Goal: Task Accomplishment & Management: Complete application form

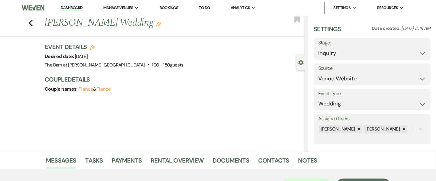
click at [172, 8] on link "Bookings" at bounding box center [169, 7] width 19 height 5
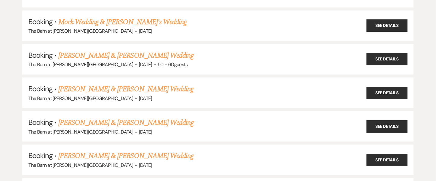
scroll to position [239, 0]
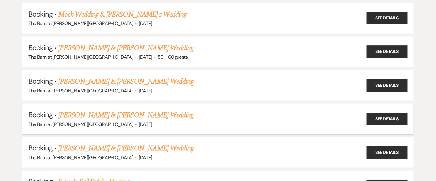
click at [90, 112] on link "Sara Briggs & Troy Berg's Wedding" at bounding box center [125, 115] width 135 height 11
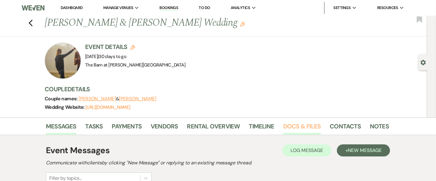
click at [295, 129] on link "Docs & Files" at bounding box center [301, 127] width 37 height 13
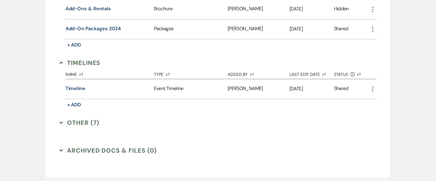
scroll to position [623, 0]
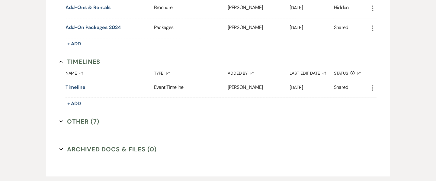
click at [91, 122] on button "Other (7) Expand" at bounding box center [79, 121] width 40 height 9
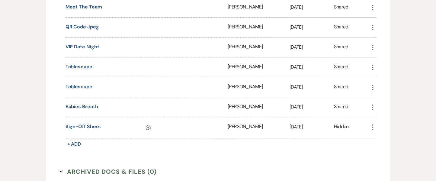
scroll to position [766, 0]
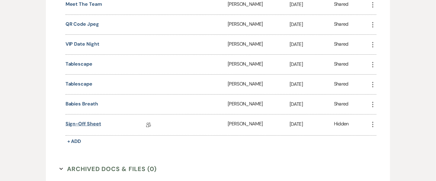
click at [78, 125] on link "Sign-off Sheet" at bounding box center [83, 124] width 36 height 9
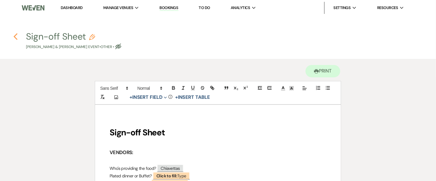
click at [15, 36] on icon "Previous" at bounding box center [15, 36] width 5 height 7
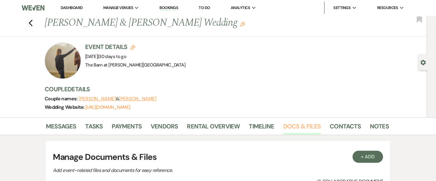
click at [296, 128] on link "Docs & Files" at bounding box center [301, 127] width 37 height 13
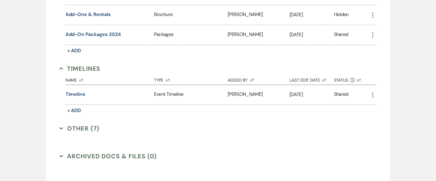
scroll to position [640, 0]
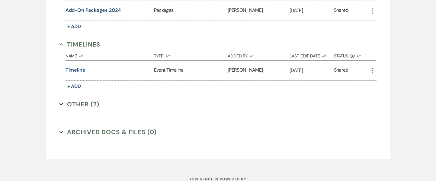
click at [91, 101] on button "Other (7) Expand" at bounding box center [79, 104] width 40 height 9
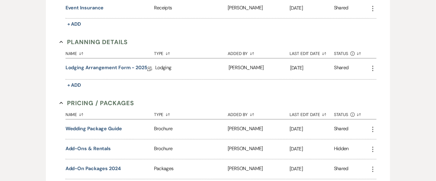
scroll to position [435, 0]
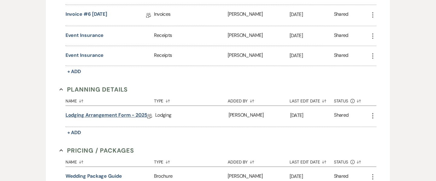
click at [90, 116] on link "Lodging Arrangement Form - 2025" at bounding box center [106, 115] width 82 height 9
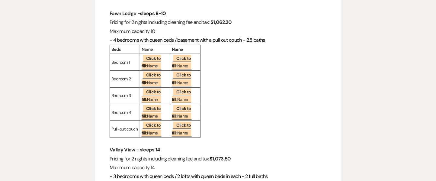
scroll to position [130, 0]
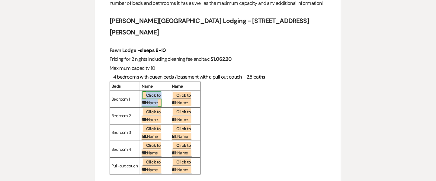
click at [153, 95] on span "Click to fill: Name" at bounding box center [152, 98] width 20 height 15
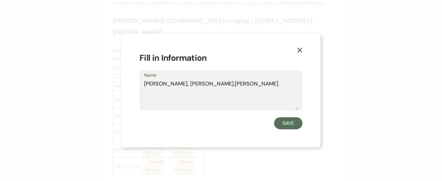
click at [172, 83] on textarea "Alissa, Yax,Jordan Jax" at bounding box center [221, 95] width 154 height 30
click at [223, 85] on textarea "Alissa, Yax, Jordan Jax" at bounding box center [221, 95] width 154 height 30
type textarea "Alissa, Yax, Jordan Jax"
click at [286, 123] on button "Save" at bounding box center [288, 123] width 28 height 12
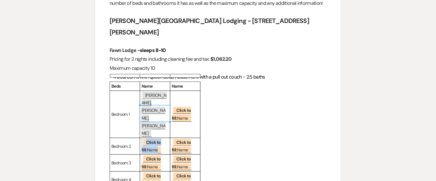
click at [142, 138] on span "Click to fill: Name" at bounding box center [152, 145] width 20 height 15
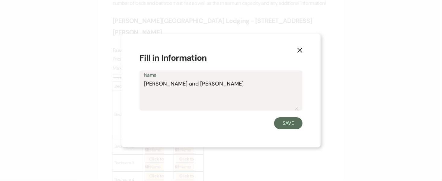
click at [150, 83] on textarea "ANdrew and Magally Birg" at bounding box center [221, 95] width 154 height 30
type textarea "Andrew and Magally Birg"
click at [283, 121] on button "Save" at bounding box center [288, 123] width 28 height 12
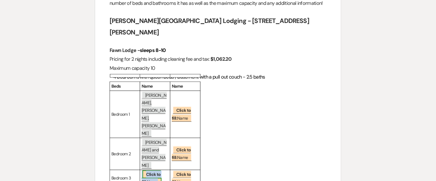
click at [152, 171] on b "Click to fill:" at bounding box center [151, 177] width 19 height 13
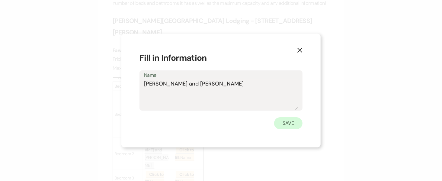
type textarea "Troy and Mimi"
click at [294, 125] on button "Save" at bounding box center [288, 123] width 28 height 12
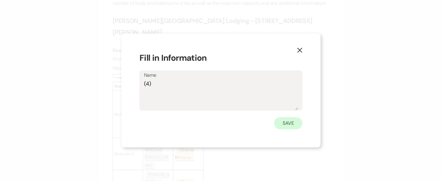
type textarea "(4)"
click at [293, 119] on button "Save" at bounding box center [288, 123] width 28 height 12
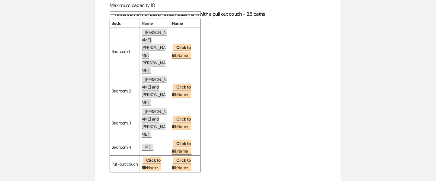
scroll to position [197, 0]
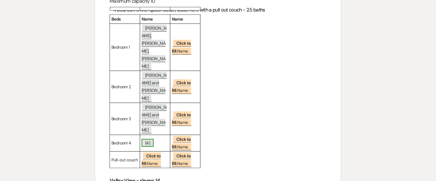
click at [153, 139] on span "(4)" at bounding box center [148, 143] width 12 height 8
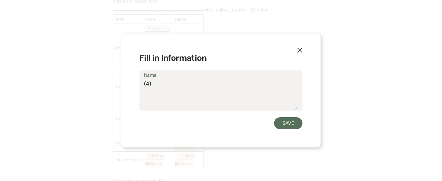
click at [164, 89] on textarea "(4)" at bounding box center [221, 95] width 154 height 30
type textarea "(4) Kids"
click at [283, 122] on button "Save" at bounding box center [288, 123] width 28 height 12
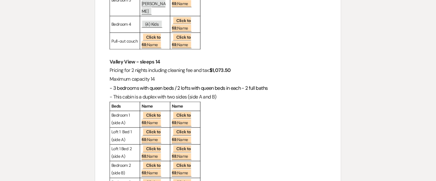
scroll to position [312, 0]
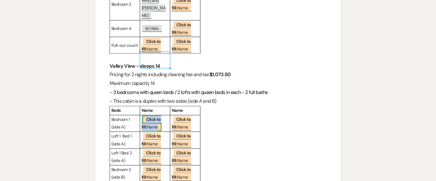
click at [150, 116] on span "Click to fill: Name" at bounding box center [152, 123] width 20 height 15
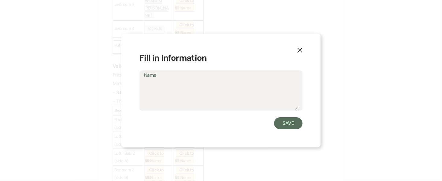
click at [169, 95] on textarea "Name" at bounding box center [221, 95] width 154 height 30
click at [155, 87] on textarea "Name" at bounding box center [221, 95] width 154 height 30
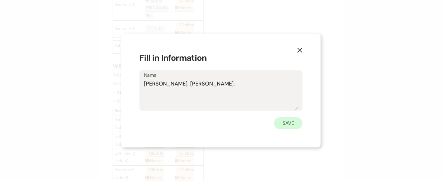
type textarea "Chris, Selena,"
click at [288, 118] on button "Save" at bounding box center [288, 123] width 28 height 12
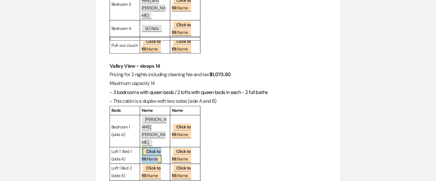
click at [148, 149] on b "Click to fill:" at bounding box center [151, 155] width 19 height 13
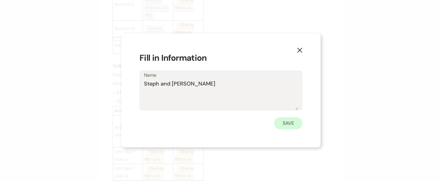
type textarea "Steph and Griffin"
click at [278, 122] on button "Save" at bounding box center [288, 123] width 28 height 12
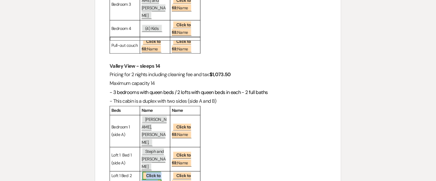
click at [147, 172] on span "Click to fill: Name" at bounding box center [152, 179] width 20 height 15
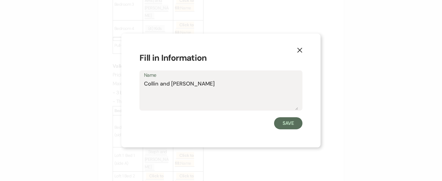
click at [208, 108] on textarea "Collin and Theresa" at bounding box center [221, 95] width 154 height 30
click at [192, 81] on textarea "Collin and Theresa" at bounding box center [221, 95] width 154 height 30
type textarea "Collin and Theresa"
click at [287, 124] on button "Save" at bounding box center [288, 123] width 28 height 12
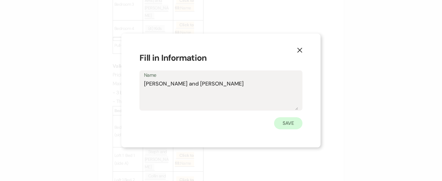
type textarea "Tage and Haley"
click at [282, 128] on button "Save" at bounding box center [288, 123] width 28 height 12
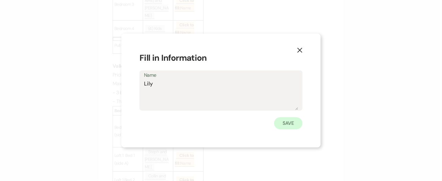
type textarea "Lily"
click at [283, 121] on button "Save" at bounding box center [288, 123] width 28 height 12
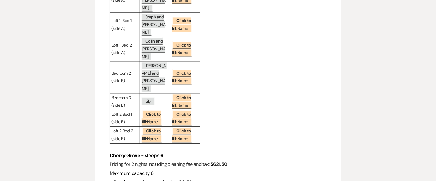
scroll to position [465, 0]
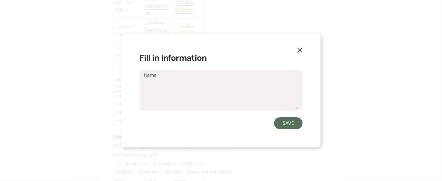
click at [157, 95] on textarea "Name" at bounding box center [221, 95] width 154 height 30
type textarea "W"
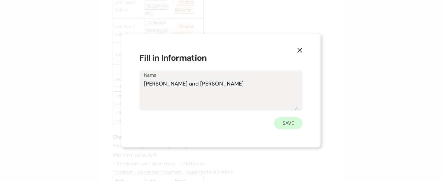
type textarea "Emily and Hunter"
click at [302, 124] on button "Save" at bounding box center [288, 123] width 28 height 12
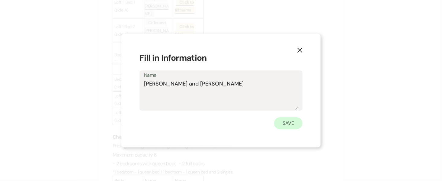
type textarea "John and Leann"
click at [294, 126] on button "Save" at bounding box center [288, 123] width 28 height 12
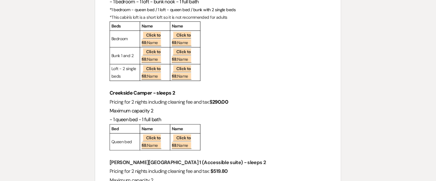
scroll to position [759, 0]
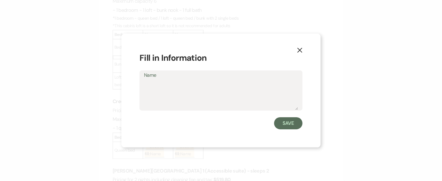
click at [164, 86] on textarea "Name" at bounding box center [221, 95] width 154 height 30
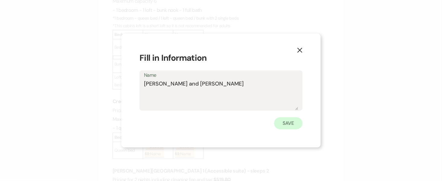
type textarea "Theresa and Ralph"
click at [279, 119] on button "Save" at bounding box center [288, 123] width 28 height 12
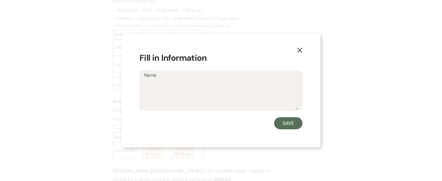
click at [155, 87] on textarea "Name" at bounding box center [221, 95] width 154 height 30
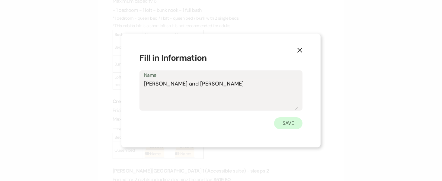
type textarea "Mark and Lori"
click at [289, 120] on button "Save" at bounding box center [288, 123] width 28 height 12
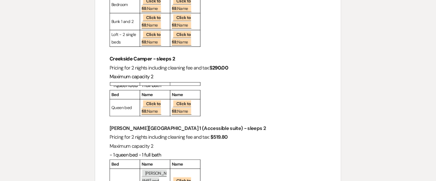
scroll to position [855, 0]
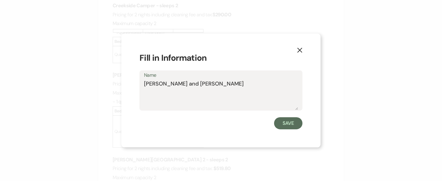
click at [210, 93] on textarea "Mark and Lori" at bounding box center [221, 95] width 154 height 30
type textarea "Mark and Lori - paying on his own"
click at [292, 123] on button "Save" at bounding box center [288, 123] width 28 height 12
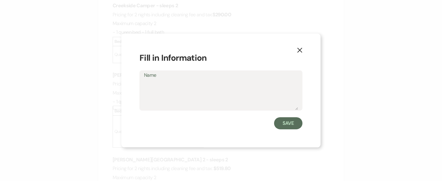
click at [159, 85] on textarea "Name" at bounding box center [221, 95] width 154 height 30
click at [147, 83] on textarea "Dandy and Mike" at bounding box center [221, 95] width 154 height 30
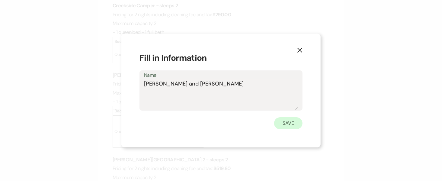
type textarea "Sandy and Mike"
click at [290, 127] on button "Save" at bounding box center [288, 123] width 28 height 12
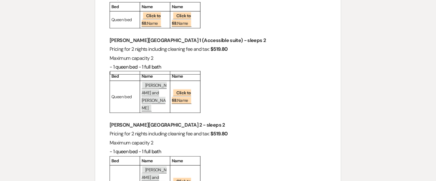
scroll to position [904, 0]
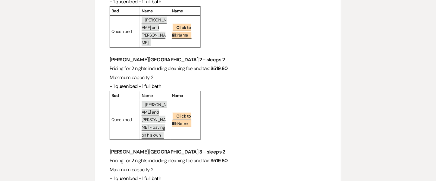
scroll to position [957, 0]
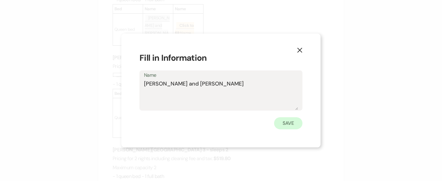
type textarea "Ben and Maddison"
click at [291, 124] on button "Save" at bounding box center [288, 123] width 28 height 12
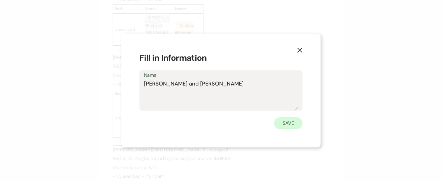
type textarea "Ryan and Jimi Lin"
click at [285, 124] on button "Save" at bounding box center [288, 123] width 28 height 12
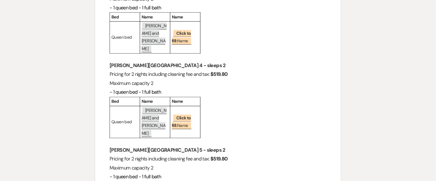
scroll to position [1133, 0]
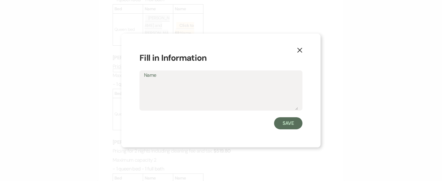
click at [175, 83] on textarea "Name" at bounding box center [221, 95] width 154 height 30
click at [300, 51] on icon "X" at bounding box center [299, 49] width 5 height 5
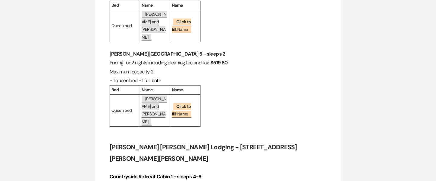
scroll to position [1248, 0]
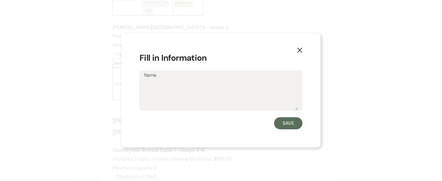
click at [159, 83] on textarea "Name" at bounding box center [221, 95] width 154 height 30
type textarea "K"
type textarea "Casey, Randy, Kim"
click at [290, 124] on button "Save" at bounding box center [288, 123] width 28 height 12
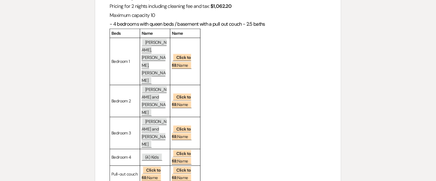
scroll to position [0, 0]
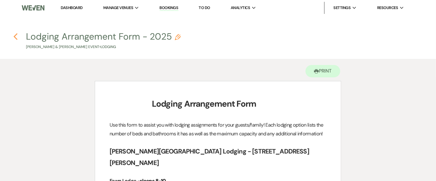
click at [17, 35] on icon "Previous" at bounding box center [15, 36] width 5 height 7
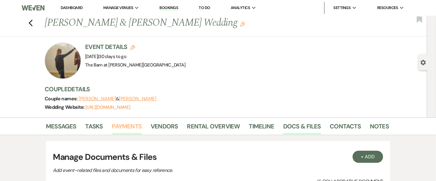
click at [121, 132] on link "Payments" at bounding box center [127, 127] width 30 height 13
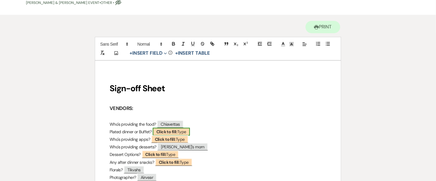
click at [177, 130] on b "Click to fill:" at bounding box center [166, 131] width 21 height 5
select select "Type"
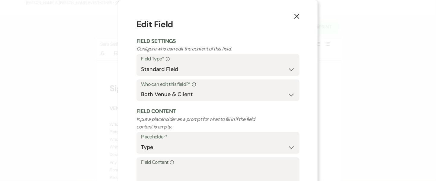
click at [178, 130] on p "Input a placeholder as a prompt for what to fill in if the field content is emp…" at bounding box center [201, 122] width 130 height 15
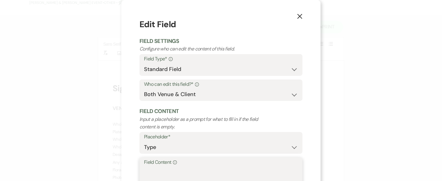
click at [173, 175] on textarea "Field Content Info" at bounding box center [221, 181] width 154 height 30
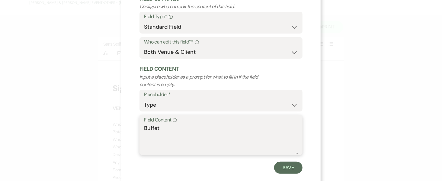
scroll to position [53, 0]
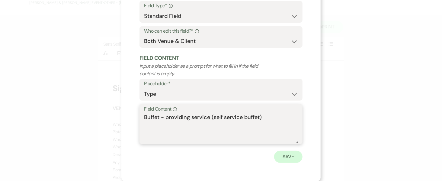
type textarea "Buffet - providing service (self service buffet)"
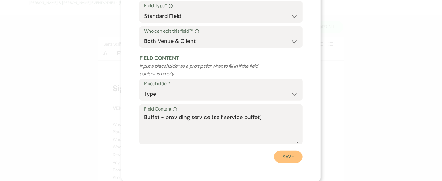
click at [282, 156] on button "Save" at bounding box center [288, 157] width 28 height 12
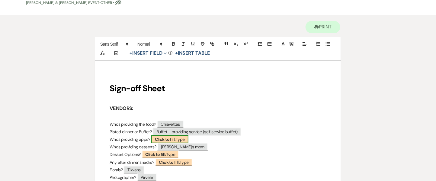
click at [168, 140] on b "Click to fill:" at bounding box center [165, 138] width 21 height 5
select select "Type"
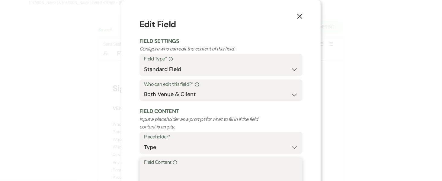
click at [162, 172] on textarea "Field Content Info" at bounding box center [221, 181] width 154 height 30
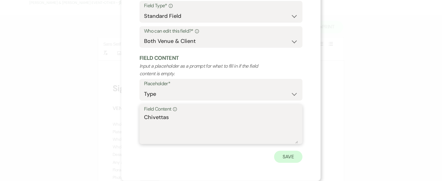
type textarea "Chivettas"
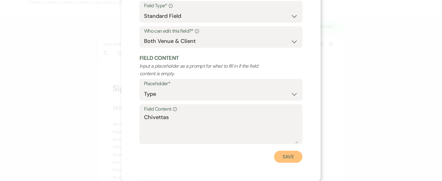
click at [298, 158] on button "Save" at bounding box center [288, 157] width 28 height 12
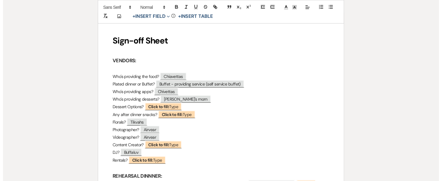
scroll to position [98, 0]
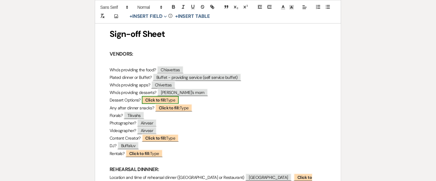
click at [166, 100] on b "Click to fill:" at bounding box center [155, 99] width 21 height 5
select select "Type"
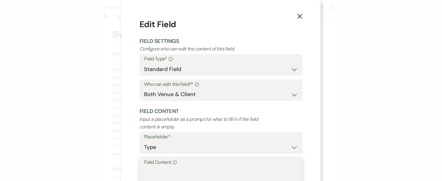
click at [160, 172] on textarea "Field Content Info" at bounding box center [221, 181] width 154 height 30
click at [297, 18] on icon "X" at bounding box center [299, 16] width 5 height 5
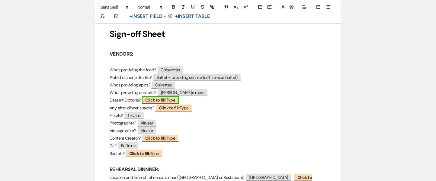
click at [166, 100] on b "Click to fill:" at bounding box center [155, 99] width 21 height 5
select select "Type"
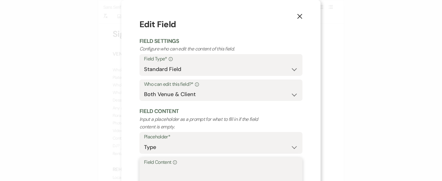
click at [178, 171] on textarea "Field Content Info" at bounding box center [221, 181] width 154 height 30
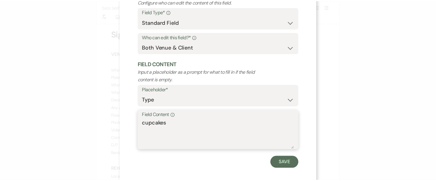
scroll to position [49, 0]
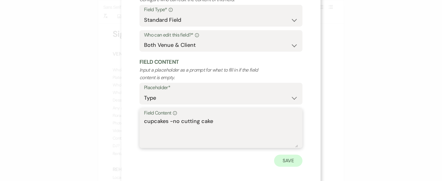
type textarea "cupcakes -no cutting cake"
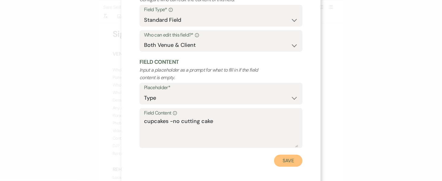
click at [289, 160] on button "Save" at bounding box center [288, 161] width 28 height 12
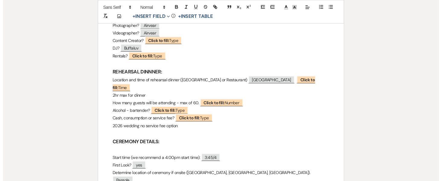
scroll to position [208, 0]
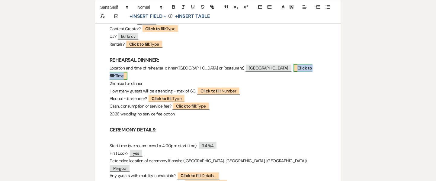
click at [300, 69] on b "Click to fill:" at bounding box center [211, 71] width 203 height 13
select select "Time"
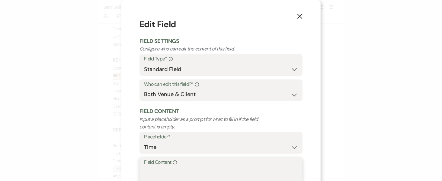
click at [189, 169] on textarea "Field Content Info" at bounding box center [221, 181] width 154 height 30
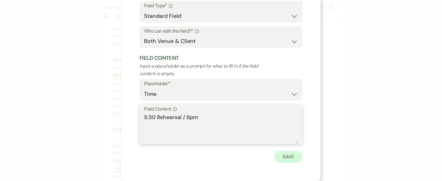
type textarea "5:30 Rehearsal / 6pm"
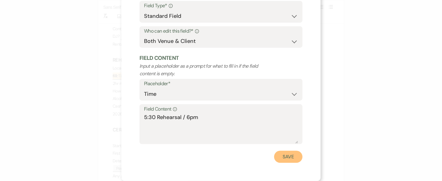
click at [286, 158] on button "Save" at bounding box center [288, 157] width 28 height 12
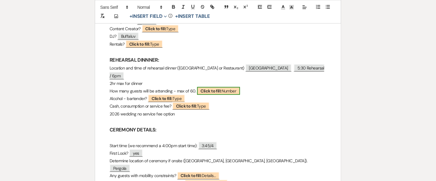
click at [210, 88] on b "Click to fill:" at bounding box center [211, 90] width 21 height 5
select select "Number"
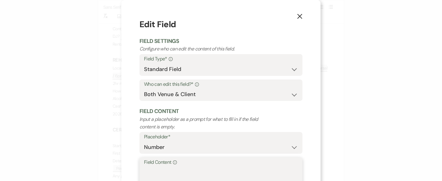
click at [187, 170] on textarea "Field Content Info" at bounding box center [221, 181] width 154 height 30
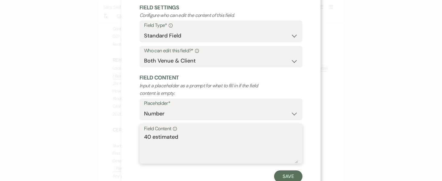
scroll to position [46, 0]
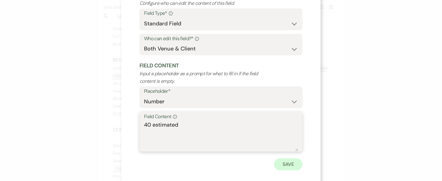
type textarea "40 estimated"
click at [288, 165] on button "Save" at bounding box center [288, 164] width 28 height 12
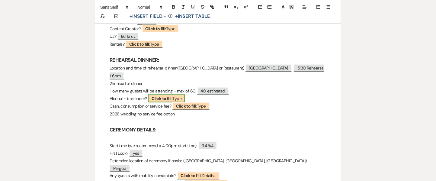
click at [174, 94] on span "Click to fill: Type" at bounding box center [166, 98] width 37 height 8
select select "Type"
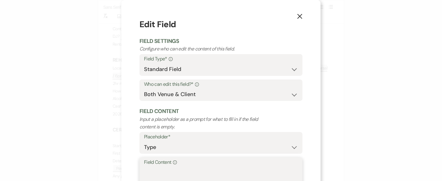
click at [181, 170] on textarea "Field Content Info" at bounding box center [221, 181] width 154 height 30
click at [176, 169] on textarea "Field Content Info" at bounding box center [221, 181] width 154 height 30
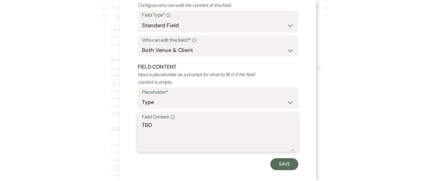
scroll to position [53, 0]
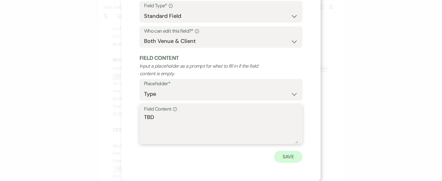
type textarea "TBD"
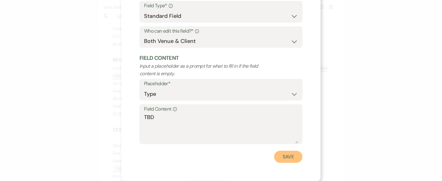
click at [282, 153] on button "Save" at bounding box center [288, 157] width 28 height 12
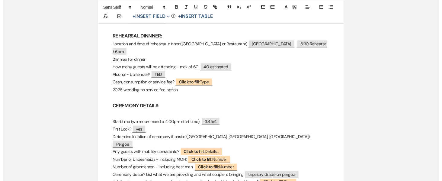
scroll to position [218, 0]
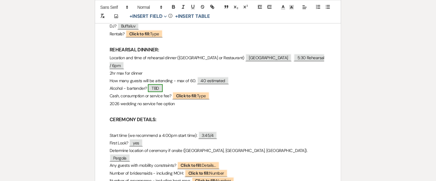
click at [156, 84] on span "TBD" at bounding box center [155, 88] width 14 height 8
select select "Type"
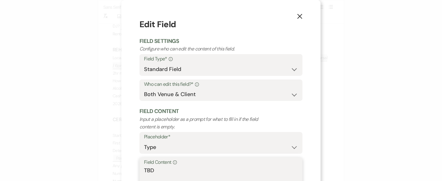
drag, startPoint x: 163, startPoint y: 168, endPoint x: 133, endPoint y: 168, distance: 30.2
click at [133, 168] on div "X Edit Field Field Settings Configure who can edit the content of this field. F…" at bounding box center [220, 117] width 199 height 234
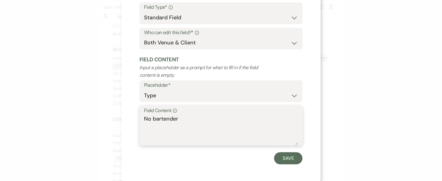
scroll to position [53, 0]
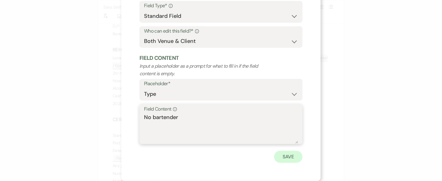
type textarea "No bartender"
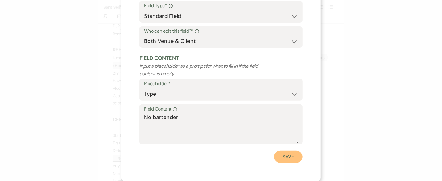
click at [292, 158] on button "Save" at bounding box center [288, 157] width 28 height 12
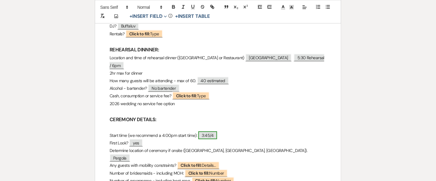
click at [212, 131] on span "3:45/4" at bounding box center [207, 135] width 19 height 8
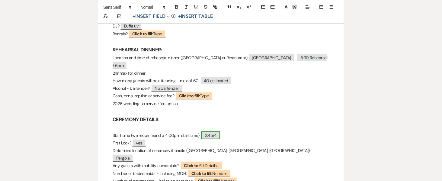
select select "Time"
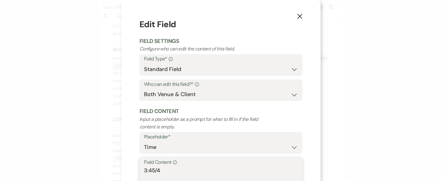
drag, startPoint x: 154, startPoint y: 170, endPoint x: 124, endPoint y: 170, distance: 29.3
click at [124, 170] on div "X Edit Field Field Settings Configure who can edit the content of this field. F…" at bounding box center [220, 117] width 199 height 234
click at [153, 166] on textarea "4" at bounding box center [221, 181] width 154 height 30
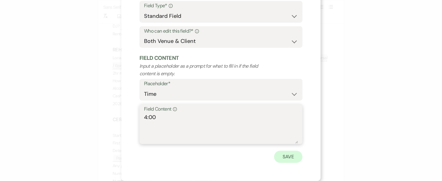
type textarea "4:00"
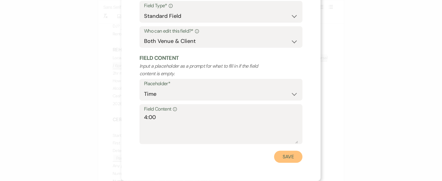
click at [283, 157] on button "Save" at bounding box center [288, 157] width 28 height 12
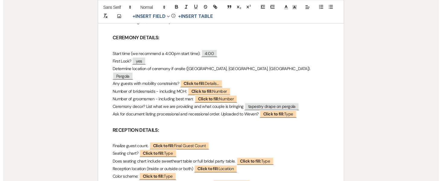
scroll to position [303, 0]
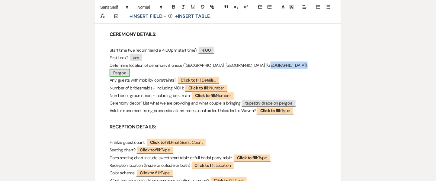
click at [130, 69] on span "Pergola" at bounding box center [120, 73] width 21 height 8
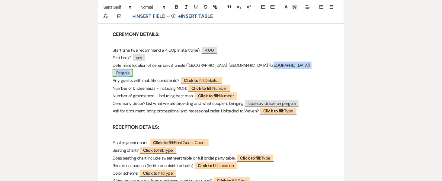
select select "Location"
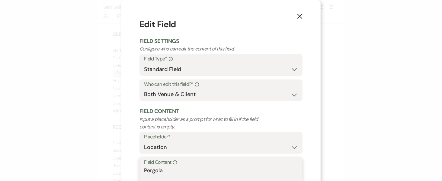
click at [193, 168] on textarea "Pergola" at bounding box center [221, 181] width 154 height 30
click at [180, 168] on textarea "Pergola -" at bounding box center [221, 181] width 154 height 30
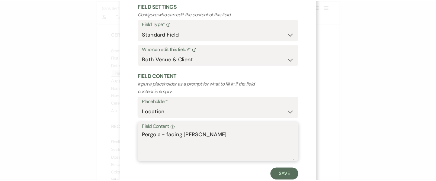
scroll to position [53, 0]
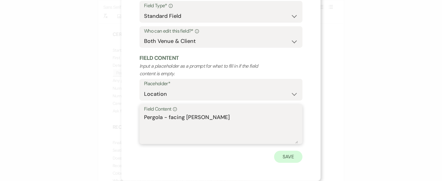
type textarea "Pergola - facing [PERSON_NAME]"
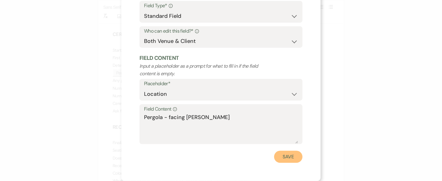
click at [285, 159] on button "Save" at bounding box center [288, 157] width 28 height 12
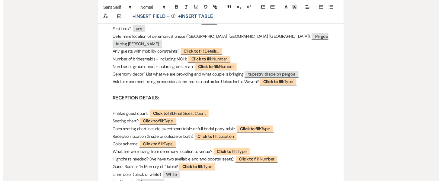
scroll to position [334, 0]
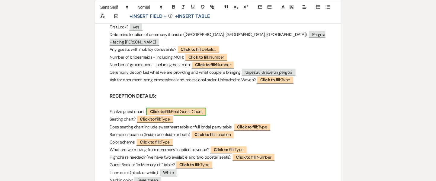
click at [180, 108] on span "Click to fill: Final Guest Count" at bounding box center [176, 112] width 60 height 8
select select "custom_placeholder"
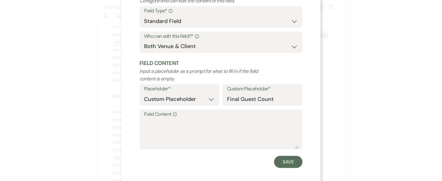
scroll to position [53, 0]
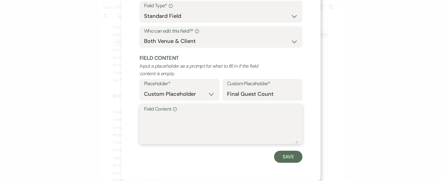
click at [216, 120] on textarea "Field Content Info" at bounding box center [221, 128] width 154 height 30
type textarea "`"
type textarea "120 - check in a week"
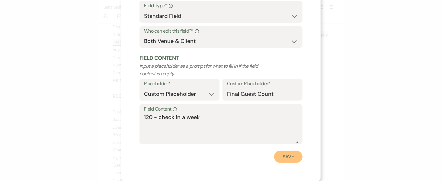
click at [283, 156] on button "Save" at bounding box center [288, 157] width 28 height 12
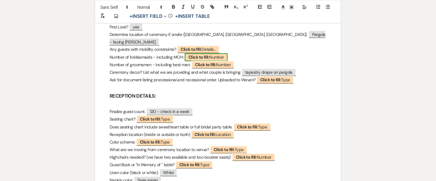
click at [206, 55] on b "Click to fill:" at bounding box center [198, 57] width 21 height 5
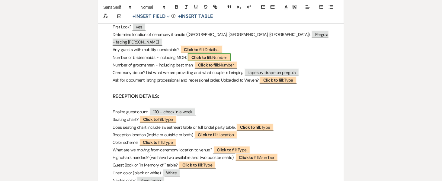
select select "Number"
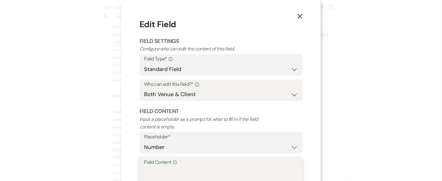
click at [171, 172] on textarea "Field Content Info" at bounding box center [221, 181] width 154 height 30
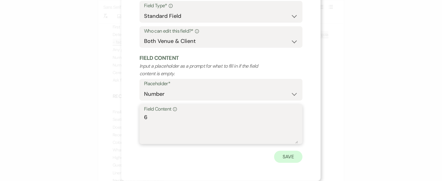
type textarea "6"
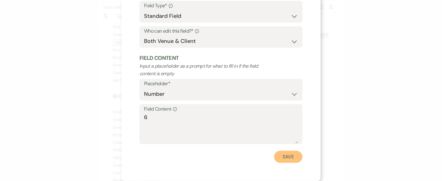
click at [282, 158] on button "Save" at bounding box center [288, 157] width 28 height 12
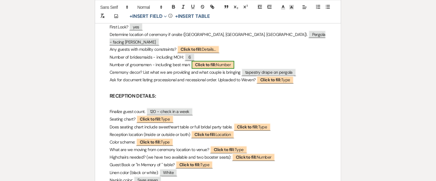
click at [208, 62] on b "Click to fill:" at bounding box center [205, 64] width 21 height 5
select select "Number"
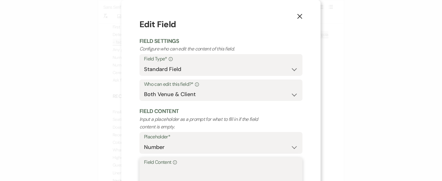
click at [177, 172] on textarea "Field Content Info" at bounding box center [221, 181] width 154 height 30
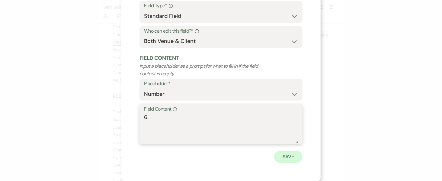
type textarea "6"
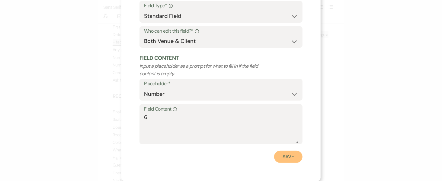
click at [274, 158] on button "Save" at bounding box center [288, 157] width 28 height 12
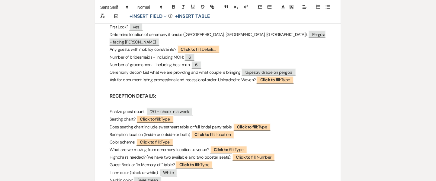
click at [219, 61] on p "Number of groomsmen - including best man: 6" at bounding box center [218, 65] width 217 height 8
click at [159, 117] on b "Click to fill:" at bounding box center [150, 119] width 21 height 5
select select "Type"
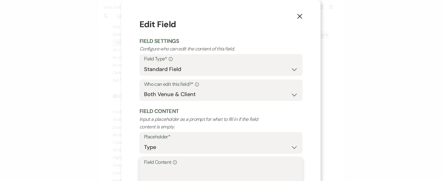
click at [157, 177] on textarea "Field Content Info" at bounding box center [221, 181] width 154 height 30
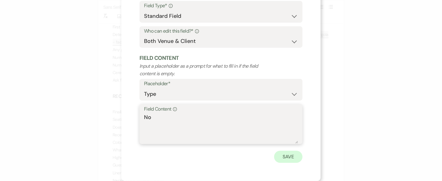
type textarea "No"
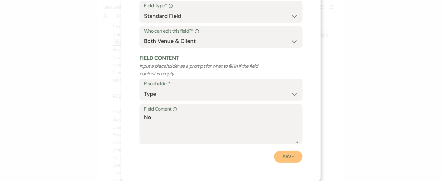
click at [283, 153] on button "Save" at bounding box center [288, 157] width 28 height 12
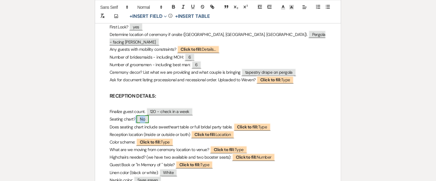
click at [146, 115] on span "No" at bounding box center [142, 119] width 12 height 8
select select "Type"
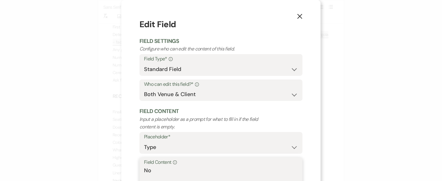
click at [160, 172] on textarea "No" at bounding box center [221, 181] width 154 height 30
click at [163, 171] on textarea "No -" at bounding box center [221, 181] width 154 height 30
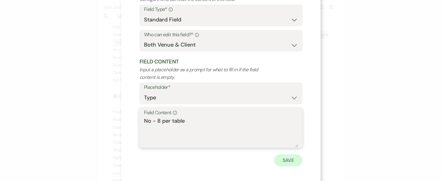
type textarea "No - 8 per table"
click at [280, 160] on button "Save" at bounding box center [288, 160] width 28 height 12
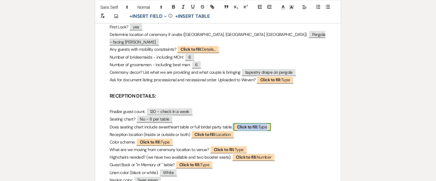
click at [250, 124] on b "Click to fill:" at bounding box center [247, 126] width 21 height 5
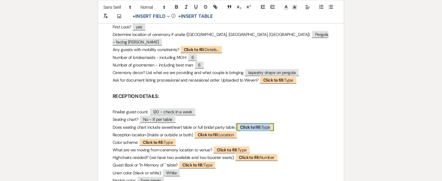
select select "Type"
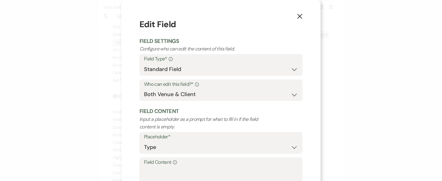
click at [189, 161] on label "Field Content Info" at bounding box center [221, 162] width 154 height 9
click at [189, 166] on textarea "Field Content Info" at bounding box center [221, 181] width 154 height 30
click at [188, 166] on textarea "Field Content Info" at bounding box center [221, 181] width 154 height 30
click at [253, 172] on textarea "bridal party table - 3 8ft tables in front of firplace" at bounding box center [221, 181] width 154 height 30
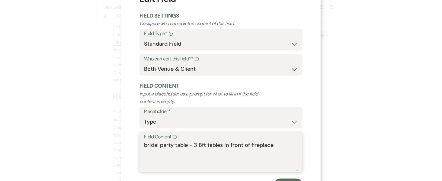
scroll to position [53, 0]
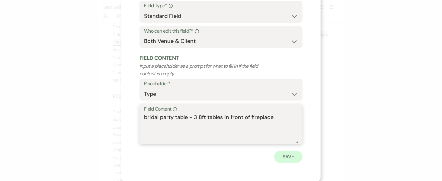
type textarea "bridal party table - 3 8ft tables in front of fireplace"
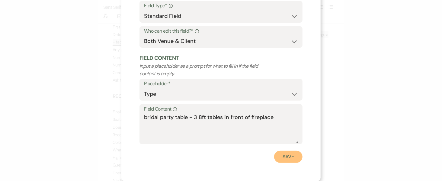
click at [294, 156] on button "Save" at bounding box center [288, 157] width 28 height 12
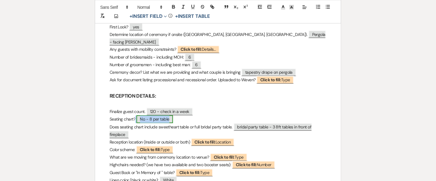
click at [165, 115] on span "No - 8 per table" at bounding box center [154, 119] width 37 height 8
select select "Type"
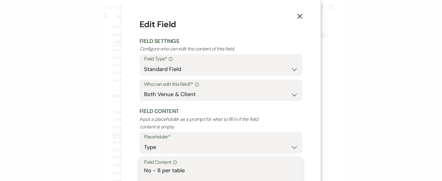
click at [184, 174] on textarea "No - 8 per table" at bounding box center [221, 181] width 154 height 30
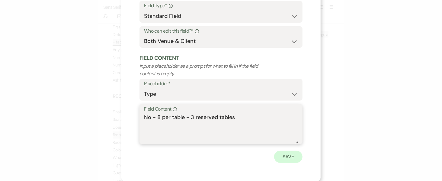
type textarea "No - 8 per table - 3 reserved tables"
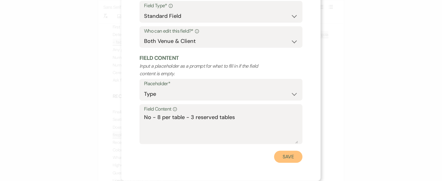
click at [284, 158] on button "Save" at bounding box center [288, 157] width 28 height 12
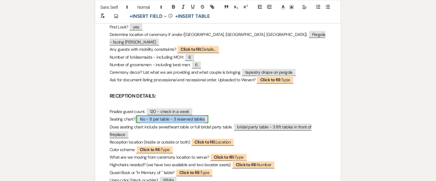
click at [192, 115] on span "No - 8 per table - 3 reserved tables" at bounding box center [172, 119] width 72 height 8
select select "Type"
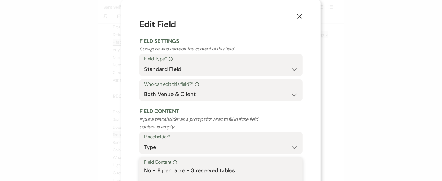
click at [236, 171] on textarea "No - 8 per table - 3 reserved tables" at bounding box center [221, 181] width 154 height 30
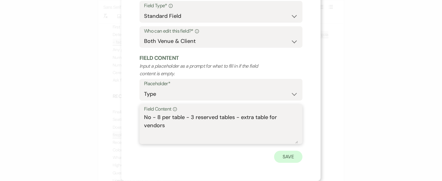
type textarea "No - 8 per table - 3 reserved tables - extra table for vendors"
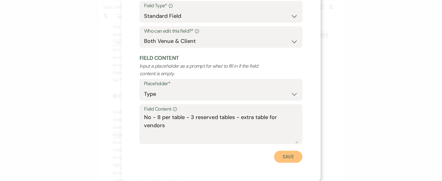
click at [280, 158] on button "Save" at bounding box center [288, 157] width 28 height 12
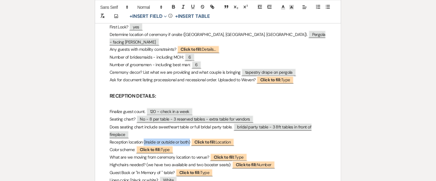
drag, startPoint x: 144, startPoint y: 117, endPoint x: 192, endPoint y: 119, distance: 48.6
click at [192, 139] on p "Reception location (Inside or outside or both) ﻿ Click to fill: Location ﻿" at bounding box center [218, 143] width 217 height 8
click at [212, 138] on span "Click to fill: Location" at bounding box center [212, 142] width 43 height 8
select select "Location"
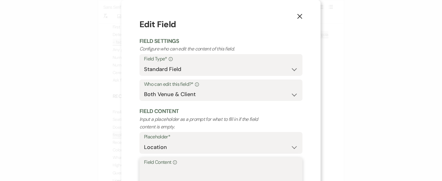
click at [169, 176] on textarea "Field Content Info" at bounding box center [221, 181] width 154 height 30
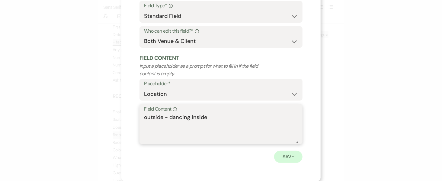
type textarea "outside - dancing inside"
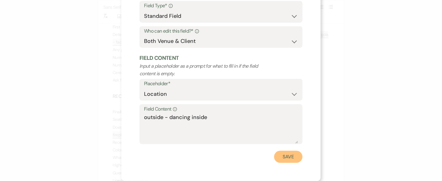
click at [285, 155] on button "Save" at bounding box center [288, 157] width 28 height 12
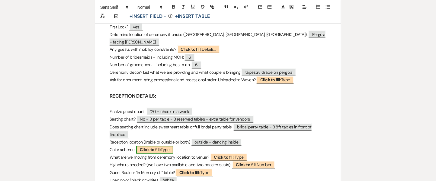
click at [162, 146] on span "Click to fill: Type" at bounding box center [154, 150] width 37 height 8
select select "Type"
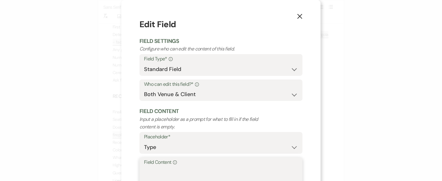
click at [151, 171] on textarea "Field Content Info" at bounding box center [221, 181] width 154 height 30
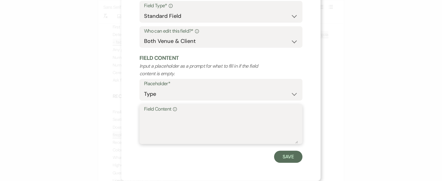
click at [177, 119] on textarea "Field Content Info" at bounding box center [221, 128] width 154 height 30
click at [155, 117] on textarea "khaki , sage , dainty floral , dusty pink" at bounding box center [221, 128] width 154 height 30
click at [169, 119] on textarea "khaki, sage , dainty floral , dusty pink" at bounding box center [221, 128] width 154 height 30
click at [203, 119] on textarea "khaki, sage, dainty floral , dusty pink" at bounding box center [221, 128] width 154 height 30
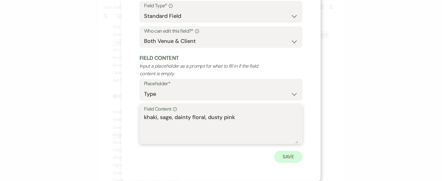
type textarea "khaki, sage, dainty floral, dusty pink"
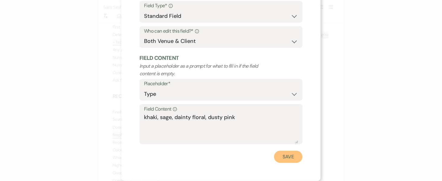
click at [290, 157] on button "Save" at bounding box center [288, 157] width 28 height 12
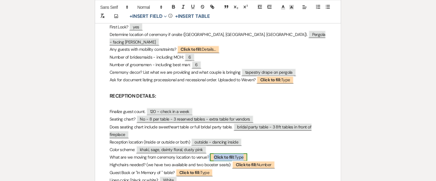
click at [226, 155] on b "Click to fill:" at bounding box center [224, 157] width 21 height 5
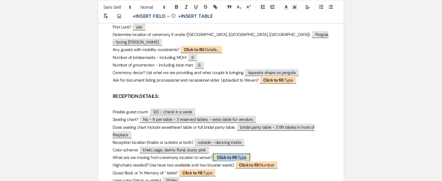
select select "Type"
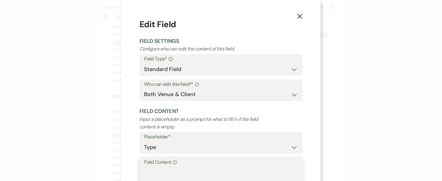
click at [193, 170] on textarea "Field Content Info" at bounding box center [221, 181] width 154 height 30
click at [171, 168] on textarea "Floral boxes at end of aisle -" at bounding box center [221, 181] width 154 height 30
click at [268, 176] on textarea "Floral boxes (she's bringing) at end of aisle -" at bounding box center [221, 181] width 154 height 30
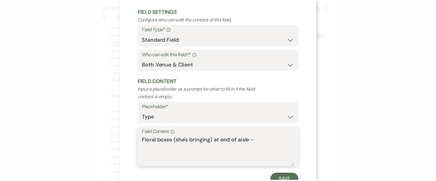
scroll to position [30, 0]
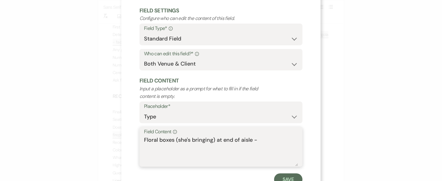
click at [269, 137] on textarea "Floral boxes (she's bringing) at end of aisle -" at bounding box center [221, 151] width 154 height 30
type textarea "Floral boxes (she's bringing) at end of aisle - Tule for pergola"
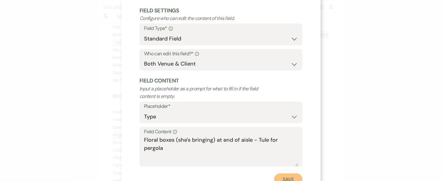
click at [276, 176] on button "Save" at bounding box center [288, 179] width 28 height 12
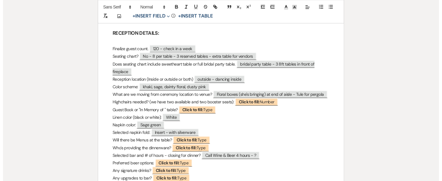
scroll to position [405, 0]
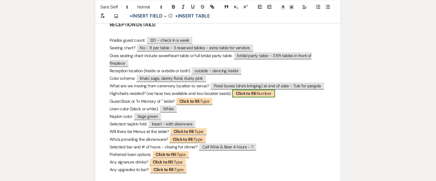
click at [240, 91] on b "Click to fill:" at bounding box center [246, 93] width 21 height 5
select select "Number"
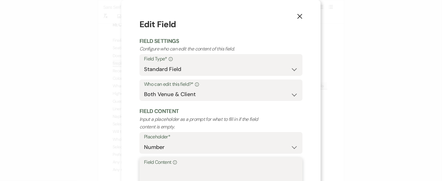
click at [182, 172] on textarea "Field Content Info" at bounding box center [221, 181] width 154 height 30
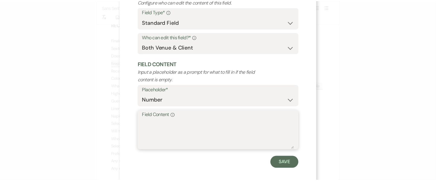
scroll to position [49, 0]
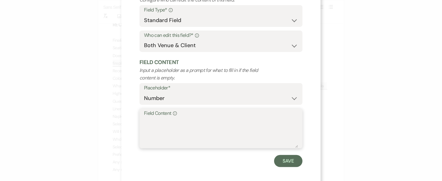
click at [215, 129] on textarea "Field Content Info" at bounding box center [221, 132] width 154 height 30
type textarea "No"
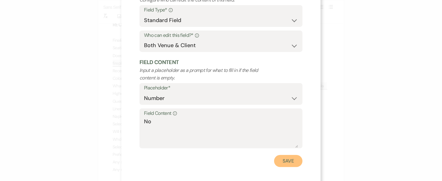
click at [287, 163] on button "Save" at bounding box center [288, 161] width 28 height 12
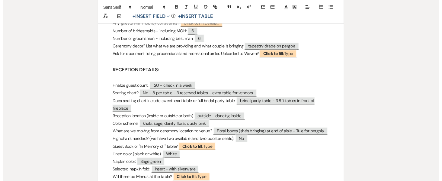
scroll to position [336, 0]
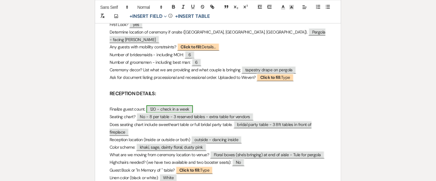
click at [190, 105] on span "120 - check in a week" at bounding box center [169, 109] width 46 height 8
select select "custom_placeholder"
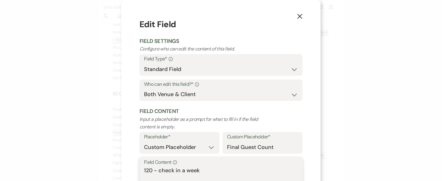
click at [203, 173] on textarea "120 - check in a week" at bounding box center [221, 181] width 154 height 30
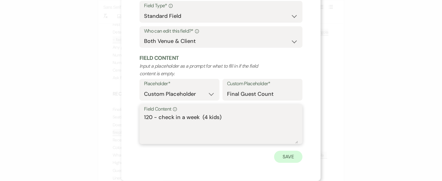
type textarea "120 - check in a week (4 kids)"
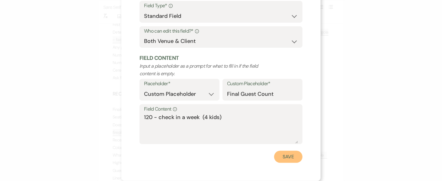
click at [280, 155] on button "Save" at bounding box center [288, 157] width 28 height 12
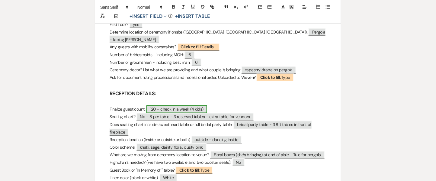
click at [203, 105] on span "120 - check in a week (4 kids)" at bounding box center [176, 109] width 61 height 8
select select "custom_placeholder"
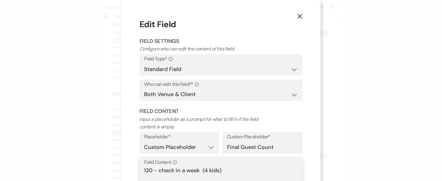
click at [204, 171] on textarea "120 - check in a week (4 kids)" at bounding box center [221, 181] width 154 height 30
click at [206, 170] on textarea "120 - check in a week (4 kids)" at bounding box center [221, 181] width 154 height 30
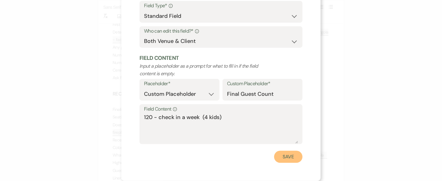
click at [283, 157] on button "Save" at bounding box center [288, 157] width 28 height 12
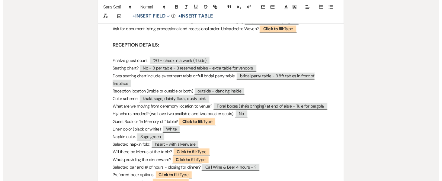
scroll to position [387, 0]
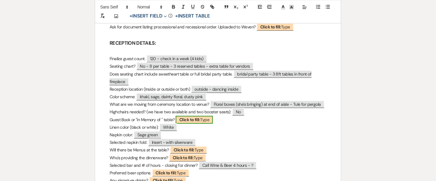
click at [190, 117] on b "Click to fill:" at bounding box center [189, 119] width 21 height 5
select select "Type"
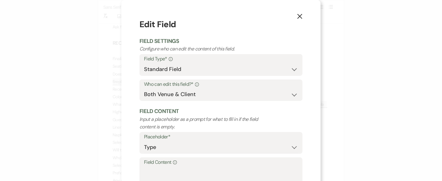
click at [184, 166] on label "Field Content Info" at bounding box center [221, 162] width 154 height 9
click at [184, 166] on textarea "Field Content Info" at bounding box center [221, 181] width 154 height 30
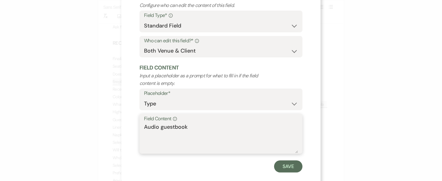
scroll to position [49, 0]
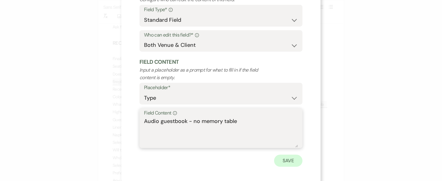
type textarea "Audio guestbook - no memory table"
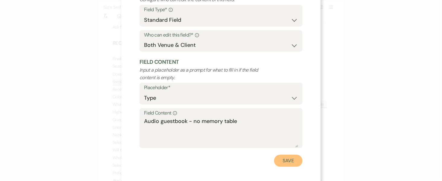
click at [283, 161] on button "Save" at bounding box center [288, 161] width 28 height 12
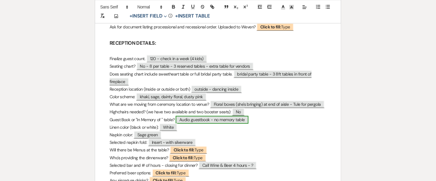
click at [241, 116] on span "Audio guestbook - no memory table" at bounding box center [212, 120] width 73 height 8
select select "Type"
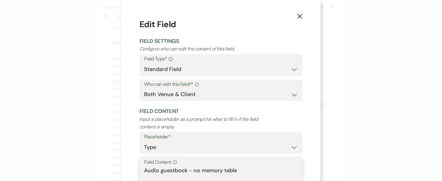
click at [236, 171] on textarea "Audio guestbook - no memory table" at bounding box center [221, 181] width 154 height 30
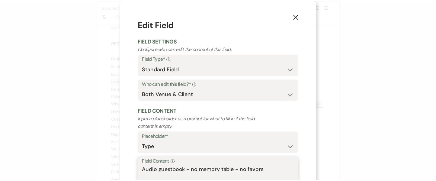
scroll to position [53, 0]
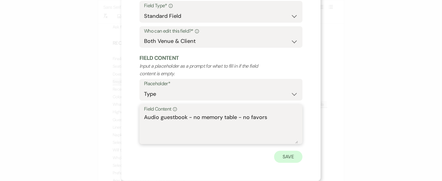
type textarea "Audio guestbook - no memory table - no favors"
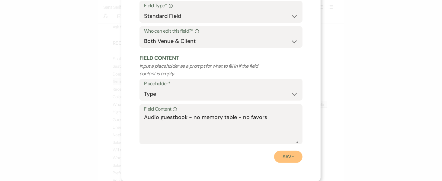
click at [293, 158] on button "Save" at bounding box center [288, 157] width 28 height 12
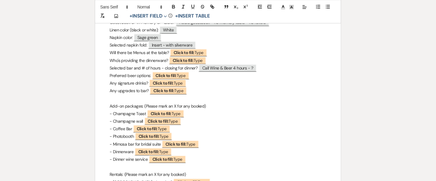
scroll to position [476, 0]
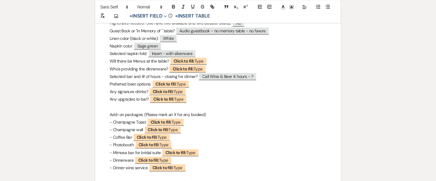
click at [212, 95] on p "Any upgrades to bar? ﻿ Click to fill: Type ﻿" at bounding box center [218, 99] width 217 height 8
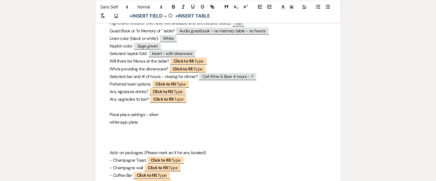
click at [111, 118] on p "white app plate" at bounding box center [218, 122] width 217 height 8
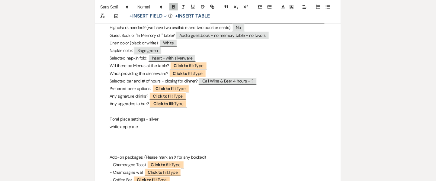
scroll to position [465, 0]
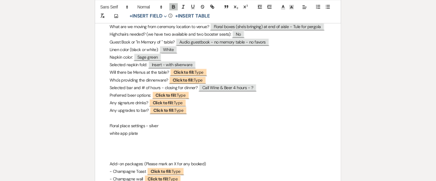
click at [122, 152] on p at bounding box center [218, 156] width 217 height 8
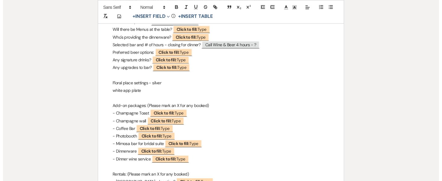
scroll to position [523, 0]
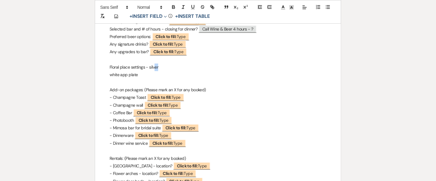
drag, startPoint x: 170, startPoint y: 42, endPoint x: 154, endPoint y: 43, distance: 16.4
click at [154, 63] on p "Floral place settings - silver" at bounding box center [218, 67] width 217 height 8
drag, startPoint x: 143, startPoint y: 52, endPoint x: 105, endPoint y: 41, distance: 39.3
click at [105, 41] on div "Sign-off Sheet VENDORS: Who's providing the food? ﻿ Chiavettas ﻿ Plated dinner …" at bounding box center [218, 139] width 246 height 1115
copy div "Floral place settings - silver white app plate"
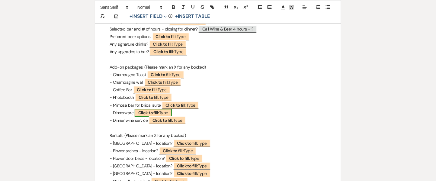
click at [147, 110] on b "Click to fill:" at bounding box center [148, 112] width 21 height 5
select select "Type"
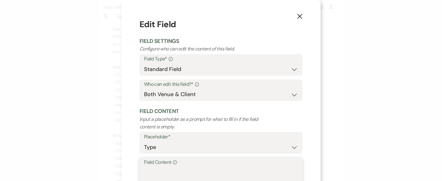
click at [175, 171] on textarea "Field Content Info" at bounding box center [221, 181] width 154 height 30
paste textarea "Floral place settings - silver white app plate"
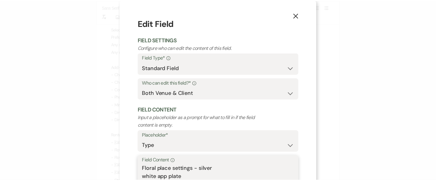
scroll to position [53, 0]
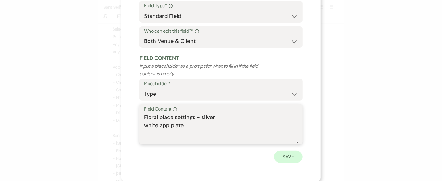
type textarea "Floral place settings - silver white app plate"
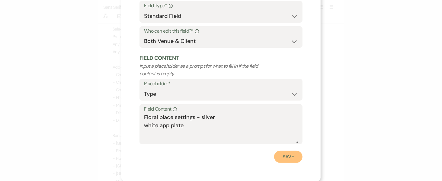
click at [289, 158] on button "Save" at bounding box center [288, 157] width 28 height 12
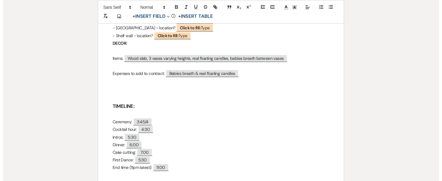
scroll to position [667, 0]
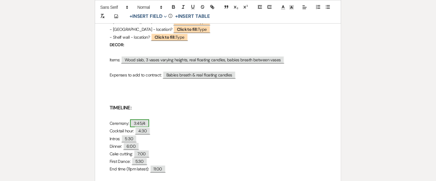
click at [142, 119] on span "3:45/4" at bounding box center [139, 123] width 19 height 8
select select "Type"
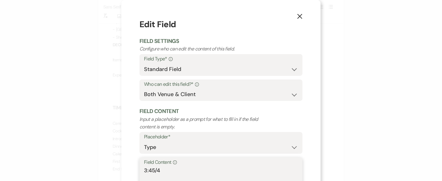
drag, startPoint x: 163, startPoint y: 171, endPoint x: 126, endPoint y: 167, distance: 37.7
click at [126, 167] on div "X Edit Field Field Settings Configure who can edit the content of this field. F…" at bounding box center [220, 117] width 199 height 234
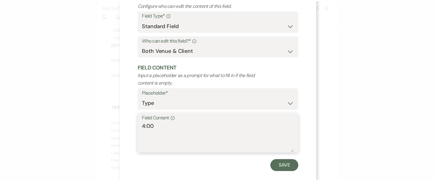
scroll to position [53, 0]
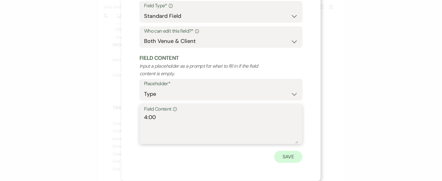
type textarea "4:00"
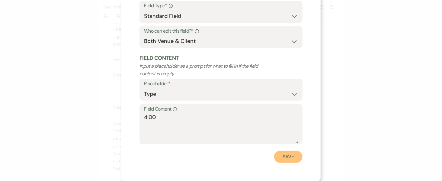
click at [279, 156] on button "Save" at bounding box center [288, 157] width 28 height 12
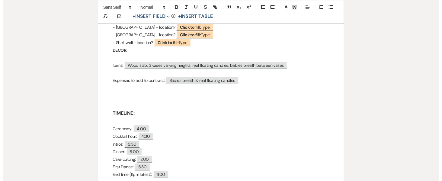
scroll to position [659, 0]
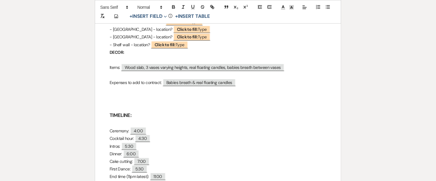
click at [119, 142] on p "Intros: ﻿ 5:30 ﻿" at bounding box center [218, 146] width 217 height 8
click at [120, 142] on p "Intros: ﻿ 5:30 ﻿" at bounding box center [218, 146] width 217 height 8
drag, startPoint x: 152, startPoint y: 136, endPoint x: 96, endPoint y: 136, distance: 55.2
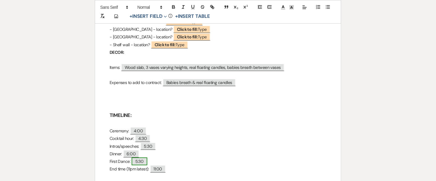
click at [145, 157] on span "5:30" at bounding box center [140, 161] width 16 height 8
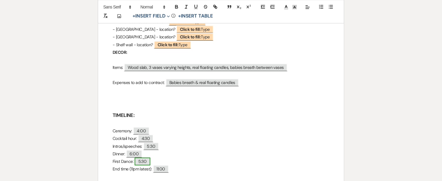
select select "Type"
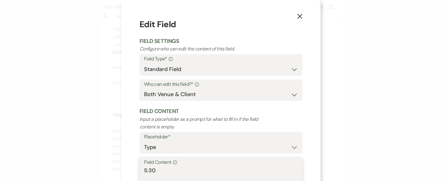
drag, startPoint x: 155, startPoint y: 172, endPoint x: 116, endPoint y: 174, distance: 39.6
click at [116, 174] on div "X Edit Field Field Settings Configure who can edit the content of this field. F…" at bounding box center [221, 90] width 442 height 181
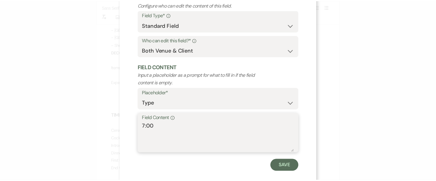
scroll to position [47, 0]
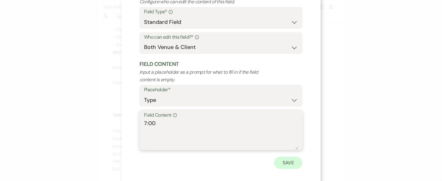
type textarea "7:00"
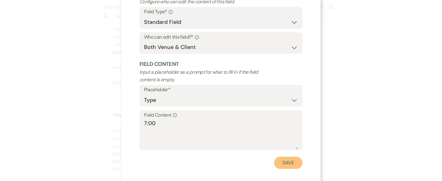
click at [289, 162] on button "Save" at bounding box center [288, 163] width 28 height 12
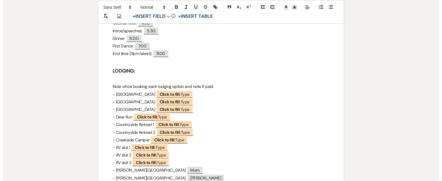
scroll to position [773, 0]
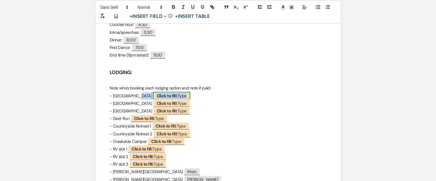
click at [158, 93] on b "Click to fill:" at bounding box center [167, 95] width 21 height 5
select select "Type"
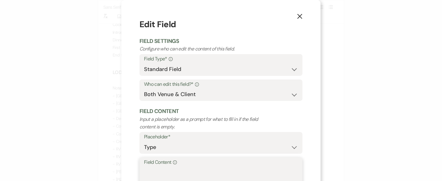
click at [185, 170] on textarea "Field Content Info" at bounding box center [221, 181] width 154 height 30
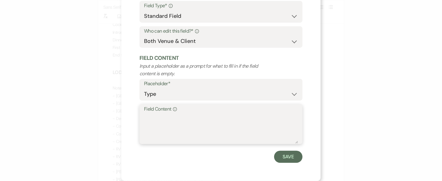
click at [179, 124] on textarea "Field Content Info" at bounding box center [221, 128] width 154 height 30
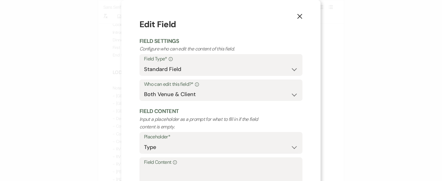
click at [299, 14] on icon "X" at bounding box center [299, 16] width 5 height 5
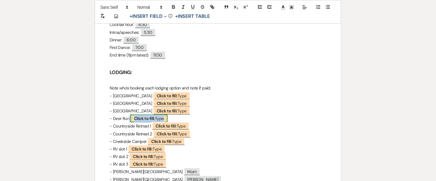
click at [155, 114] on span "Click to fill: Type" at bounding box center [148, 118] width 37 height 8
select select "Type"
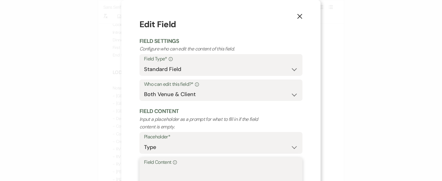
click at [167, 171] on textarea "Field Content Info" at bounding box center [221, 181] width 154 height 30
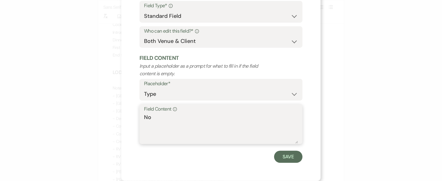
drag, startPoint x: 157, startPoint y: 119, endPoint x: 114, endPoint y: 122, distance: 42.9
click at [114, 122] on div "X Edit Field Field Settings Configure who can edit the content of this field. F…" at bounding box center [221, 90] width 442 height 181
type textarea "No"
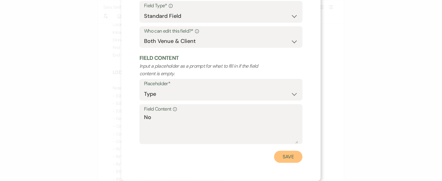
click at [280, 158] on button "Save" at bounding box center [288, 157] width 28 height 12
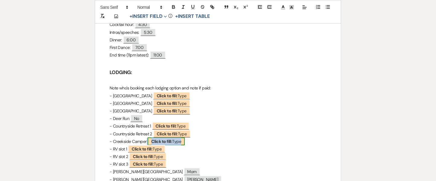
click at [158, 139] on b "Click to fill:" at bounding box center [161, 141] width 21 height 5
select select "Type"
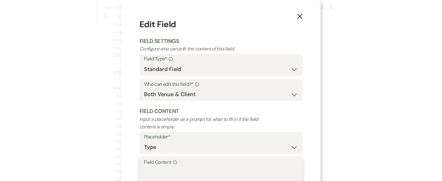
click at [160, 177] on textarea "Field Content Info" at bounding box center [221, 181] width 154 height 30
paste textarea "No"
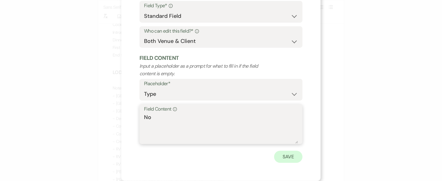
type textarea "No"
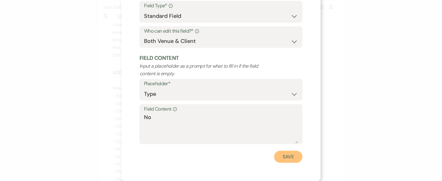
click at [292, 158] on button "Save" at bounding box center [288, 157] width 28 height 12
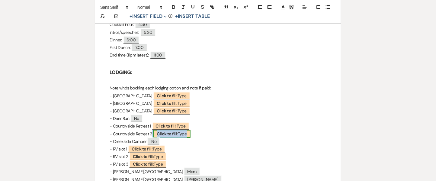
click at [176, 131] on b "Click to fill:" at bounding box center [167, 133] width 21 height 5
select select "Type"
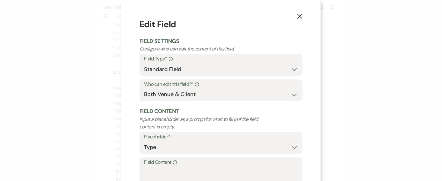
click at [295, 17] on button "X" at bounding box center [299, 16] width 9 height 11
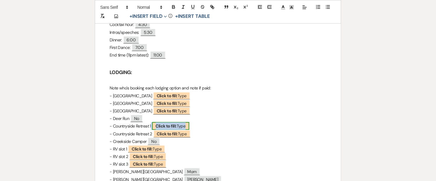
click at [179, 122] on span "Click to fill: Type" at bounding box center [170, 126] width 37 height 8
select select "Type"
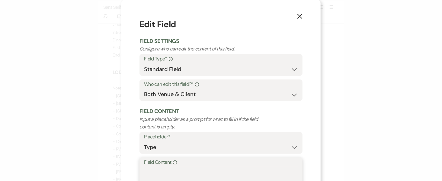
click at [168, 180] on textarea "Field Content Info" at bounding box center [221, 181] width 154 height 30
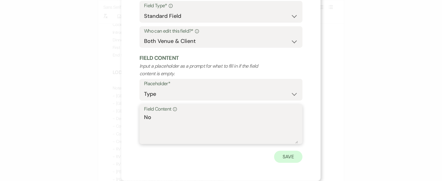
type textarea "No"
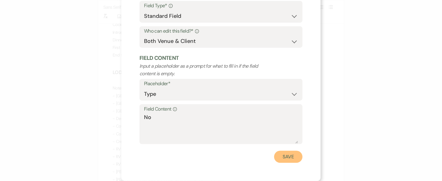
click at [286, 151] on button "Save" at bounding box center [288, 157] width 28 height 12
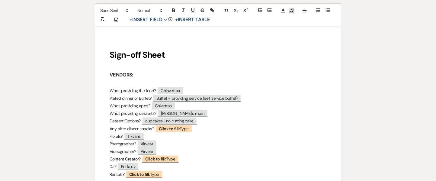
scroll to position [0, 0]
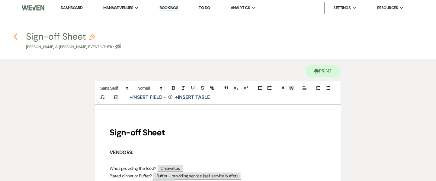
click at [14, 39] on icon "Previous" at bounding box center [15, 36] width 5 height 7
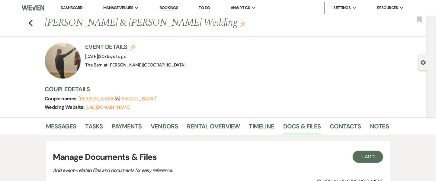
click at [212, 118] on div "Messages Tasks Payments Vendors Rental Overview Timeline Docs & Files Contacts …" at bounding box center [218, 126] width 436 height 18
click at [212, 122] on link "Rental Overview" at bounding box center [213, 127] width 53 height 13
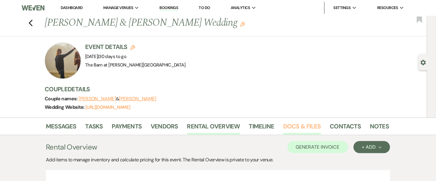
click at [302, 129] on link "Docs & Files" at bounding box center [301, 127] width 37 height 13
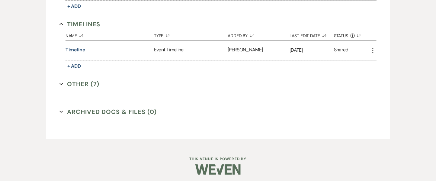
scroll to position [662, 0]
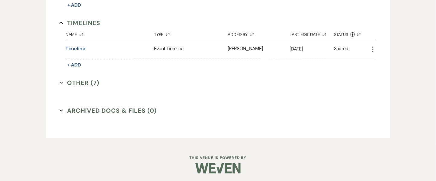
click at [66, 80] on button "Other (7) Expand" at bounding box center [79, 82] width 40 height 9
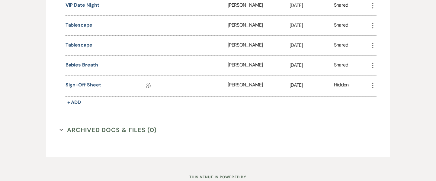
scroll to position [823, 0]
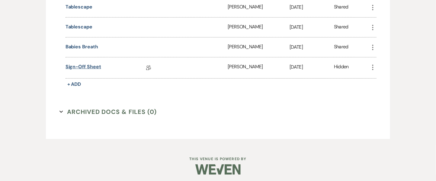
click at [75, 68] on link "Sign-off Sheet" at bounding box center [83, 67] width 36 height 9
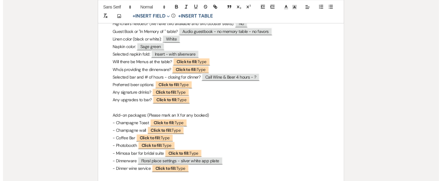
scroll to position [460, 0]
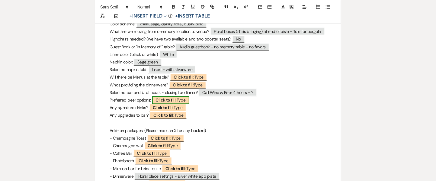
click at [165, 97] on b "Click to fill:" at bounding box center [166, 99] width 21 height 5
select select "Type"
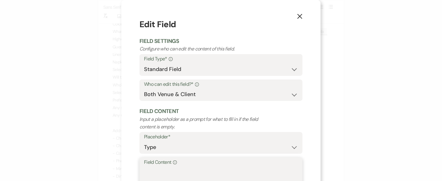
click at [166, 170] on textarea "Field Content Info" at bounding box center [221, 181] width 154 height 30
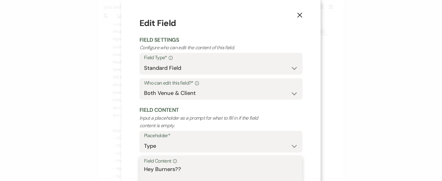
scroll to position [9, 0]
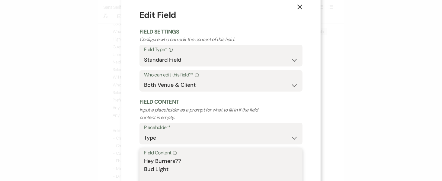
click at [166, 170] on textarea "Hey Burners?? Bud Light" at bounding box center [221, 172] width 154 height 30
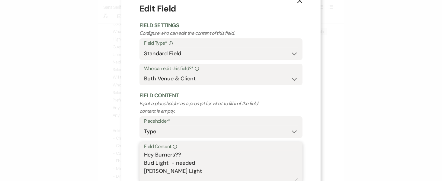
scroll to position [10, 0]
click at [163, 170] on textarea "Hey Burners?? Bud Light - needed [PERSON_NAME] Light Truly variey packs" at bounding box center [221, 166] width 154 height 30
click at [180, 171] on textarea "Hey Burners?? Bud Light - needed [PERSON_NAME] Light Truly variety packs" at bounding box center [221, 166] width 154 height 30
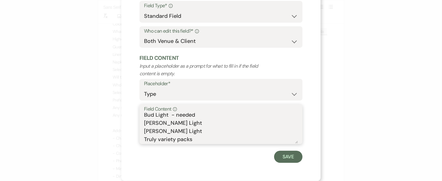
scroll to position [18, 0]
click at [210, 140] on textarea "Hey Burners?? Bud Light - needed [PERSON_NAME] Light [PERSON_NAME] Light Truly …" at bounding box center [221, 128] width 154 height 30
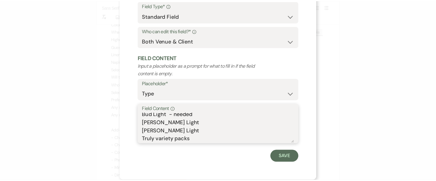
scroll to position [11, 0]
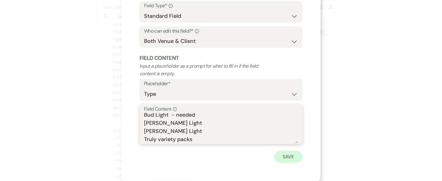
type textarea "Hey Burners?? Bud Light - needed [PERSON_NAME] Light [PERSON_NAME] Light Truly …"
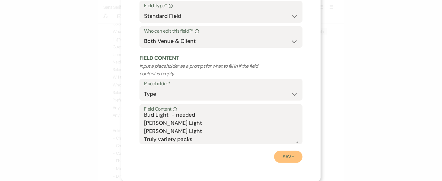
click at [290, 158] on button "Save" at bounding box center [288, 157] width 28 height 12
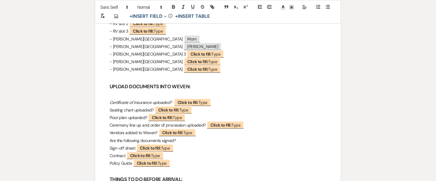
scroll to position [883, 0]
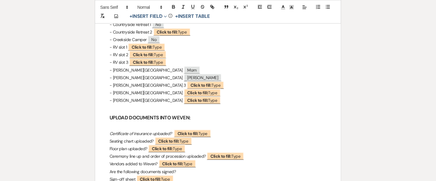
click at [238, 97] on p "- [PERSON_NAME][GEOGRAPHIC_DATA] 5 ﻿ Click to fill: Type ﻿" at bounding box center [218, 101] width 217 height 8
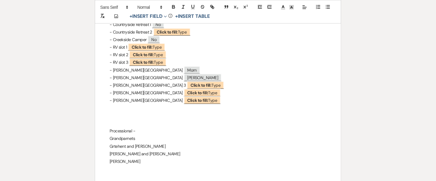
click at [155, 135] on p "Grandparnets" at bounding box center [218, 139] width 217 height 8
click at [144, 150] on p "[PERSON_NAME] and [PERSON_NAME]" at bounding box center [218, 154] width 217 height 8
click at [140, 158] on p "[PERSON_NAME]" at bounding box center [218, 162] width 217 height 8
click at [143, 135] on p "Grandparents" at bounding box center [218, 139] width 217 height 8
drag, startPoint x: 161, startPoint y: 122, endPoint x: 103, endPoint y: 126, distance: 57.9
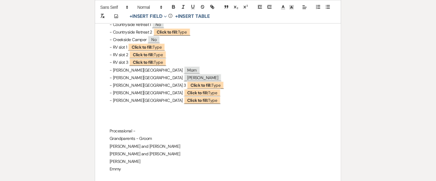
drag, startPoint x: 113, startPoint y: 121, endPoint x: 119, endPoint y: 121, distance: 5.7
click at [119, 135] on p "Grandparents - Groom" at bounding box center [218, 139] width 217 height 8
drag, startPoint x: 110, startPoint y: 121, endPoint x: 159, endPoint y: 123, distance: 49.8
click at [159, 135] on p "Grandparents - Groom" at bounding box center [218, 139] width 217 height 8
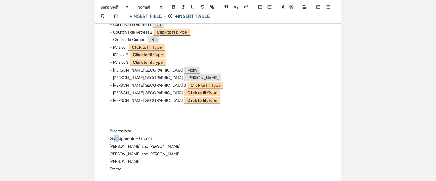
copy p "Grandparents - Groom"
click at [135, 158] on p "[PERSON_NAME]" at bounding box center [218, 162] width 217 height 8
click at [142, 173] on p "Emmy" at bounding box center [218, 177] width 217 height 8
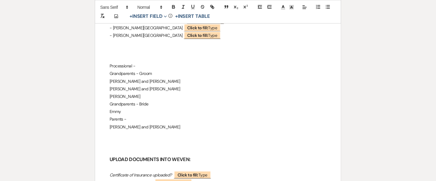
scroll to position [953, 0]
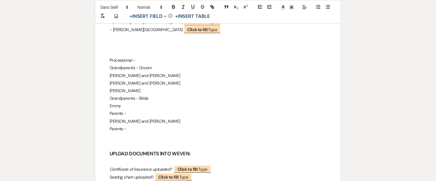
click at [133, 102] on p "Emmy" at bounding box center [218, 106] width 217 height 8
drag, startPoint x: 138, startPoint y: 113, endPoint x: 82, endPoint y: 107, distance: 55.9
click at [121, 133] on p at bounding box center [218, 137] width 217 height 8
drag, startPoint x: 132, startPoint y: 115, endPoint x: 96, endPoint y: 117, distance: 35.6
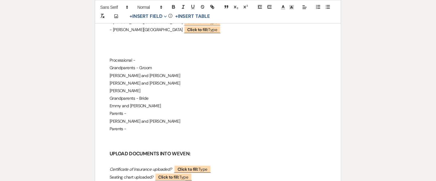
click at [145, 110] on p "Parents -" at bounding box center [218, 114] width 217 height 8
click at [144, 102] on p "Emmy and [PERSON_NAME]" at bounding box center [218, 106] width 217 height 8
click at [145, 125] on p at bounding box center [218, 129] width 217 height 8
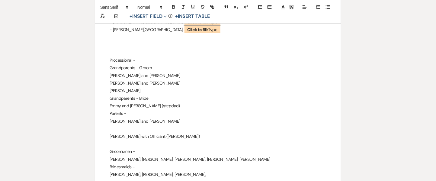
click at [180, 171] on p "[PERSON_NAME], [PERSON_NAME], [PERSON_NAME]," at bounding box center [218, 175] width 217 height 8
click at [221, 171] on p "[PERSON_NAME], [PERSON_NAME], [PERSON_NAME], [PERSON_NAME], [PERSON_NAME], [PER…" at bounding box center [218, 175] width 217 height 8
click at [165, 163] on p "Bridesmaids -" at bounding box center [218, 167] width 217 height 8
click at [169, 178] on p at bounding box center [218, 182] width 217 height 8
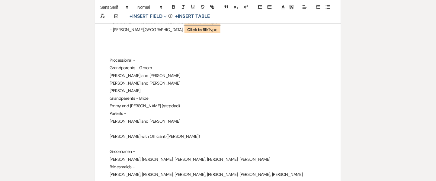
click at [167, 178] on p at bounding box center [218, 182] width 217 height 8
click at [155, 178] on p at bounding box center [218, 182] width 217 height 8
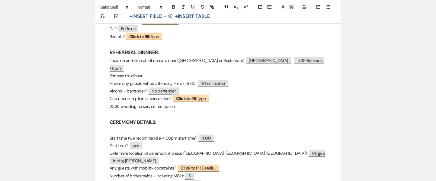
scroll to position [0, 0]
